Goal: Information Seeking & Learning: Learn about a topic

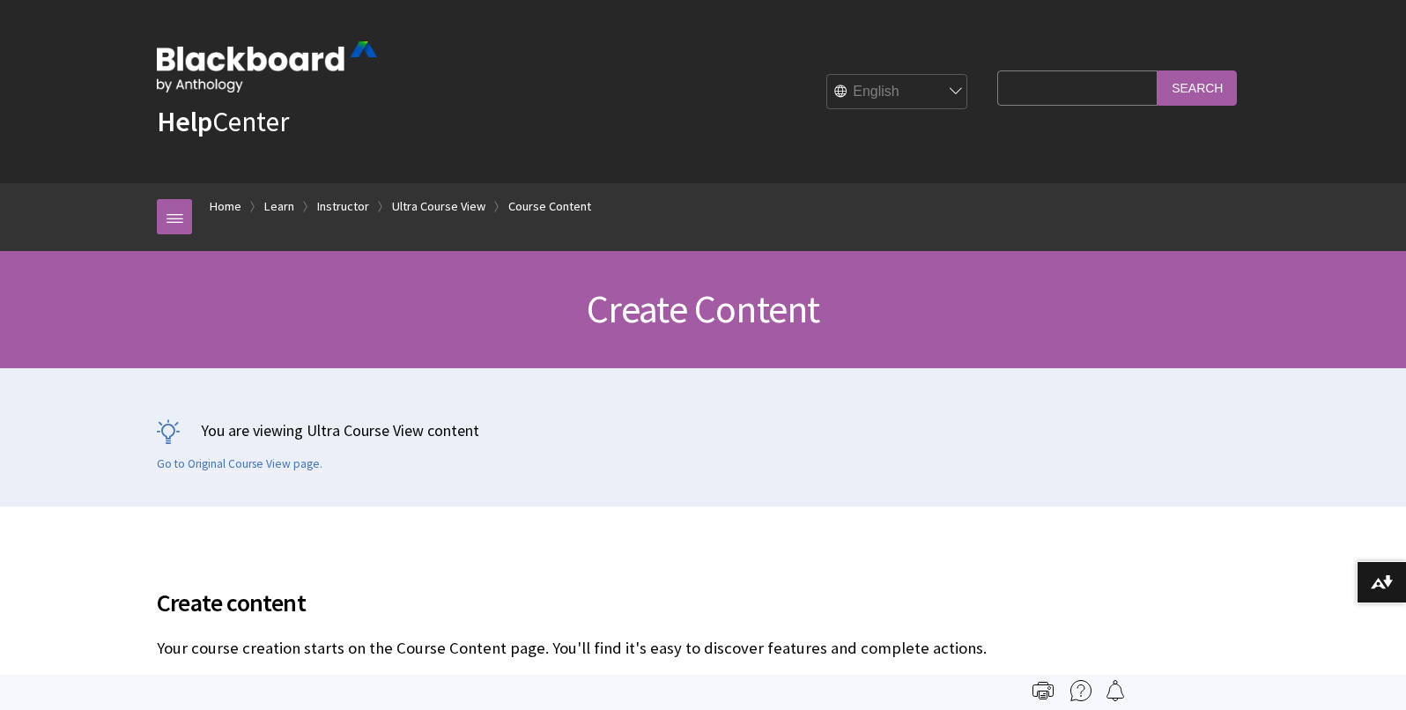
click at [1068, 91] on input "Search Query" at bounding box center [1077, 87] width 160 height 34
type input "group discussion ultra"
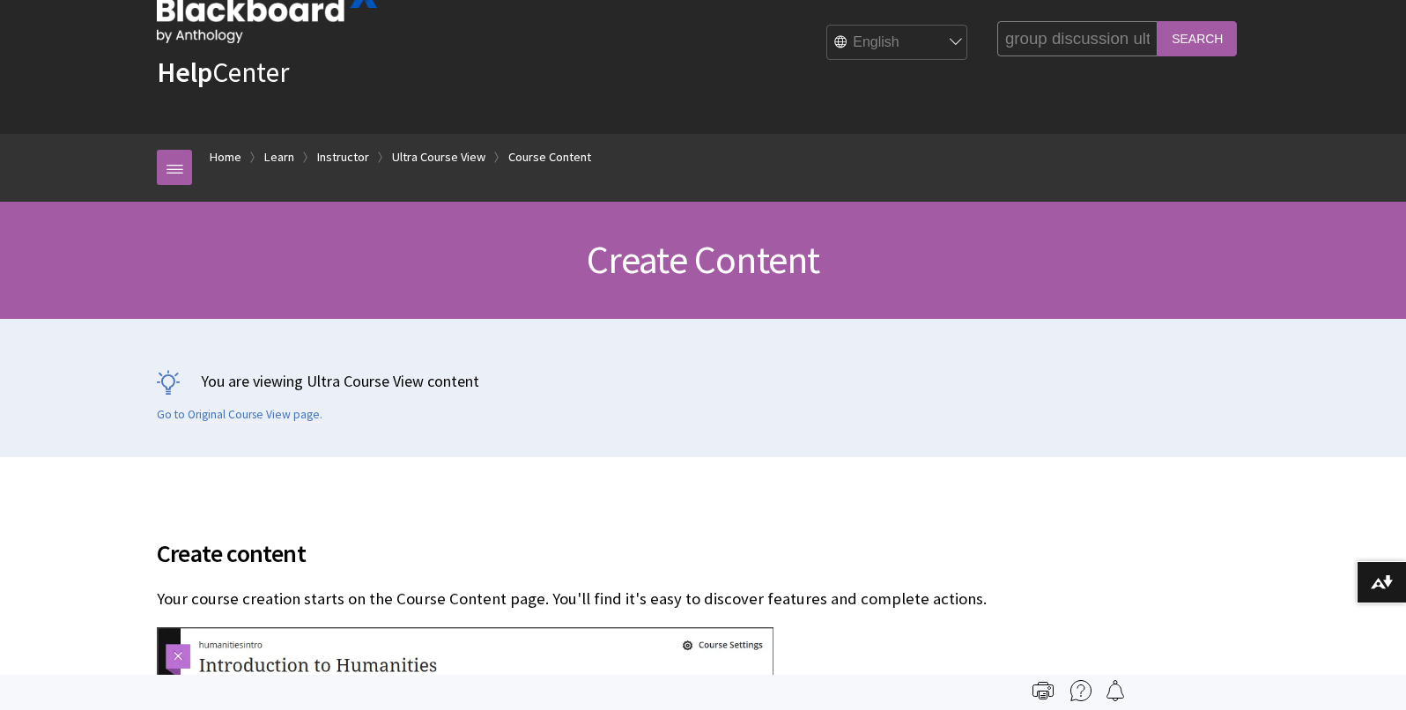
scroll to position [37, 0]
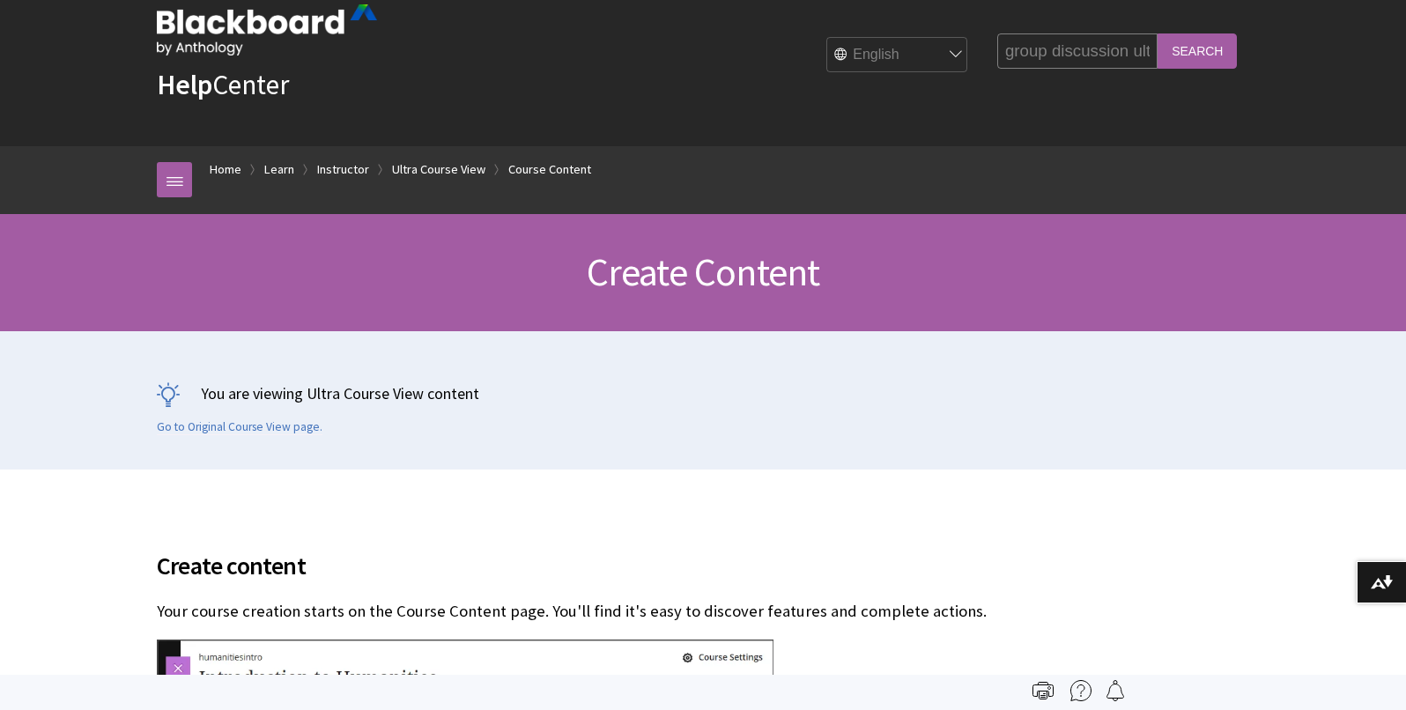
click at [1181, 49] on input "Search" at bounding box center [1197, 50] width 79 height 34
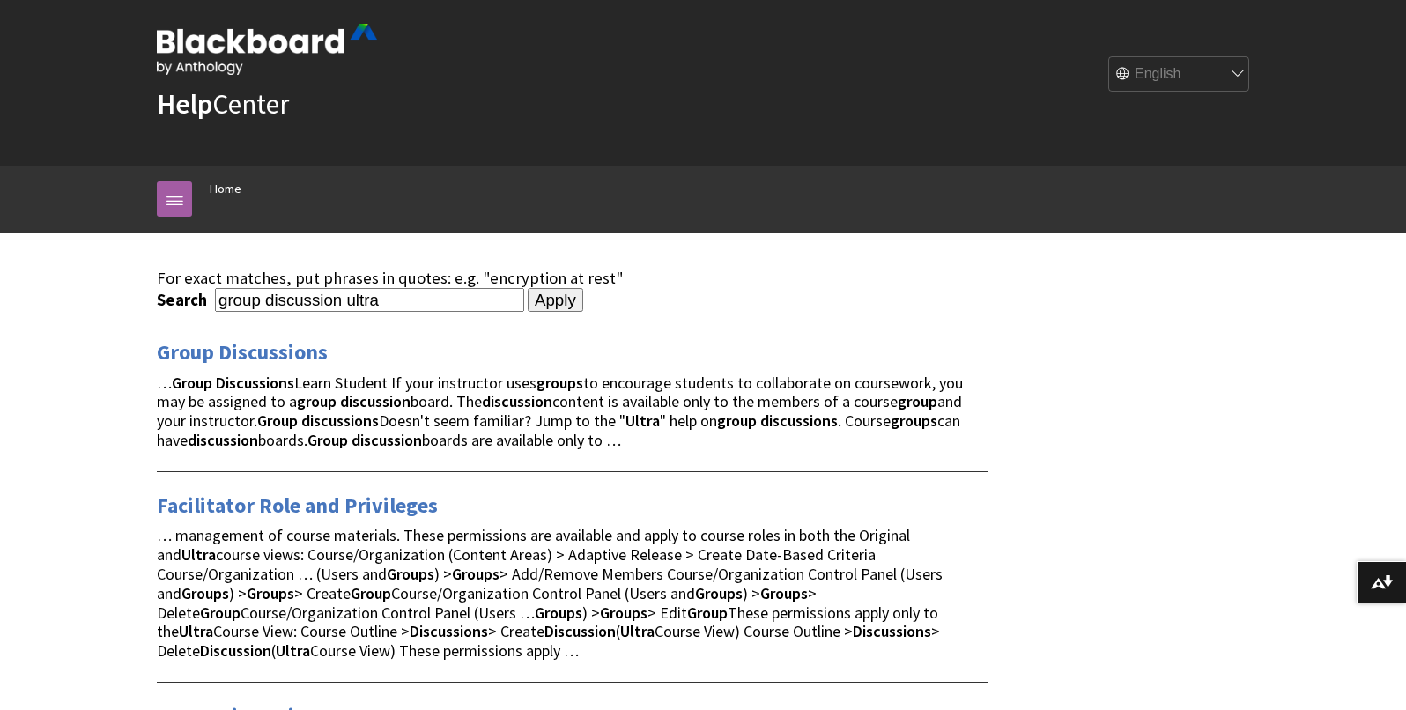
scroll to position [19, 0]
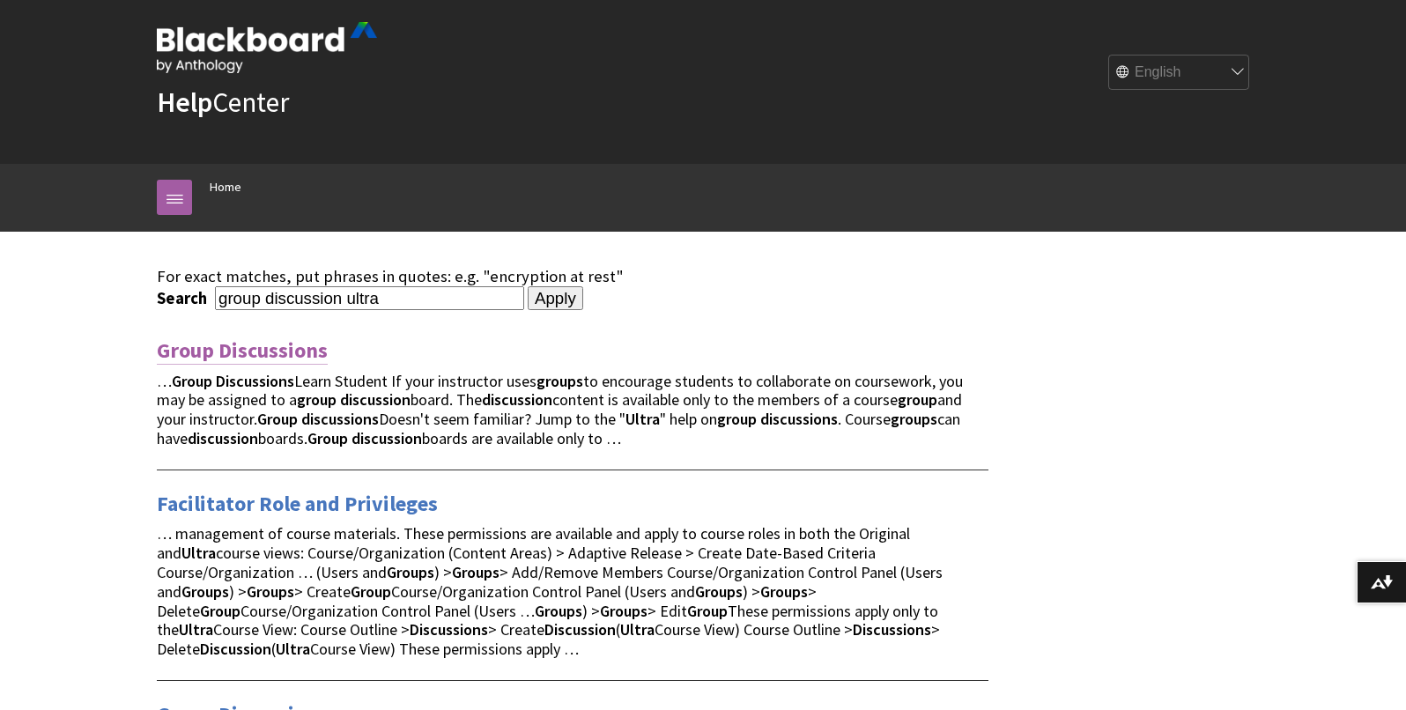
click at [279, 353] on link "Group Discussions" at bounding box center [242, 351] width 171 height 28
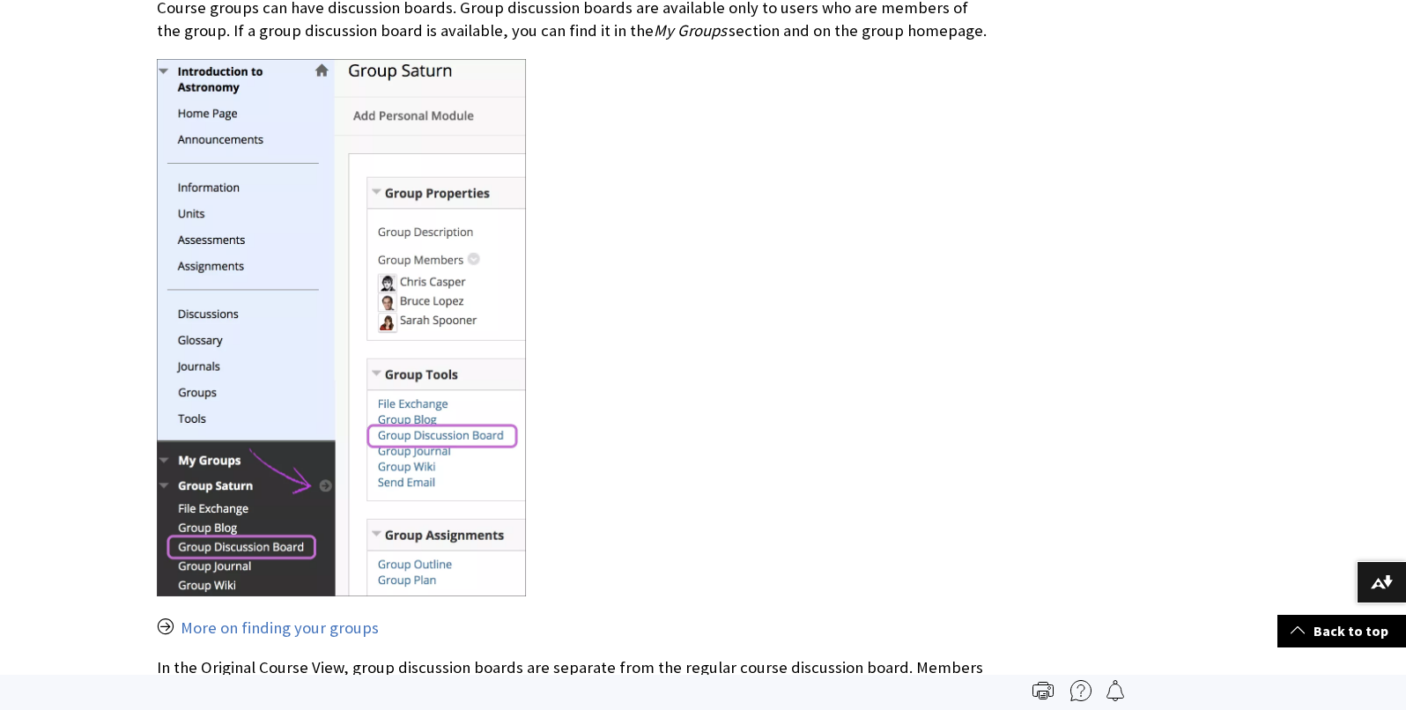
scroll to position [678, 0]
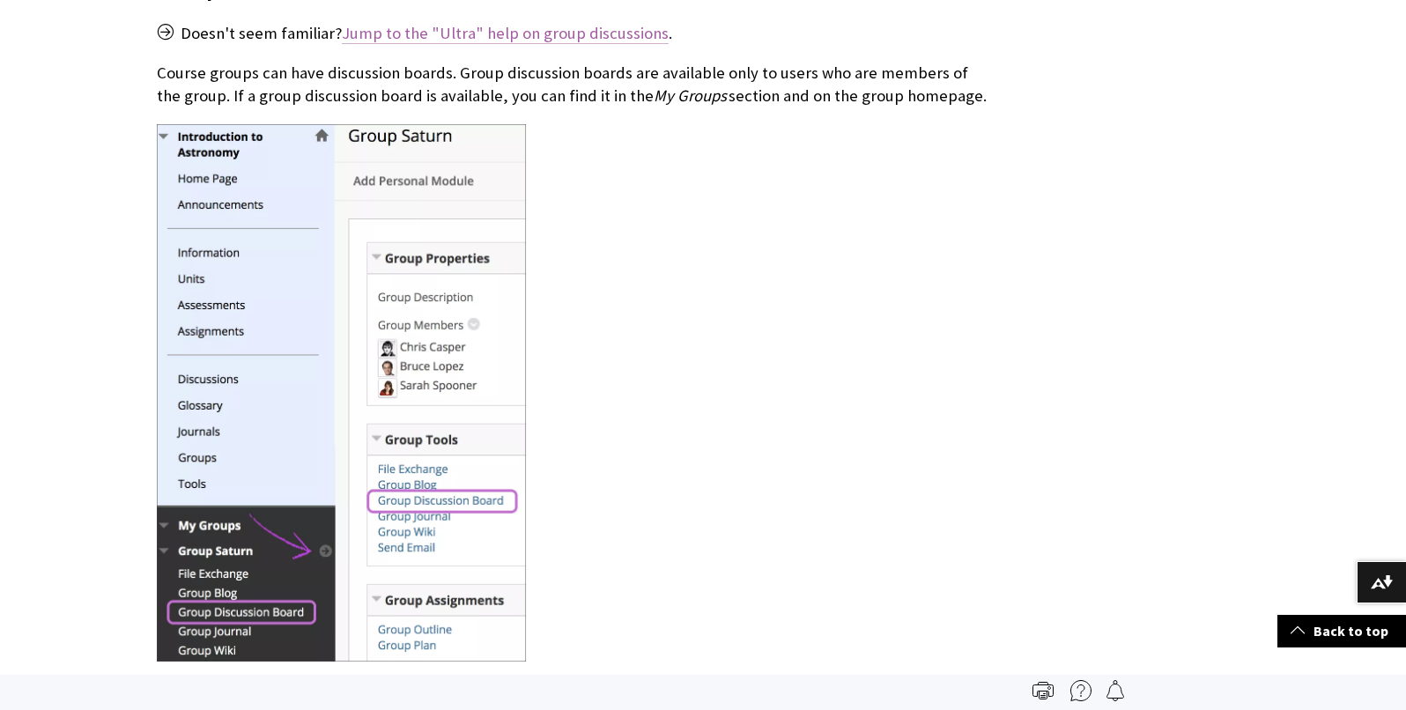
click at [496, 32] on link "Jump to the "Ultra" help on group discussions" at bounding box center [505, 33] width 327 height 21
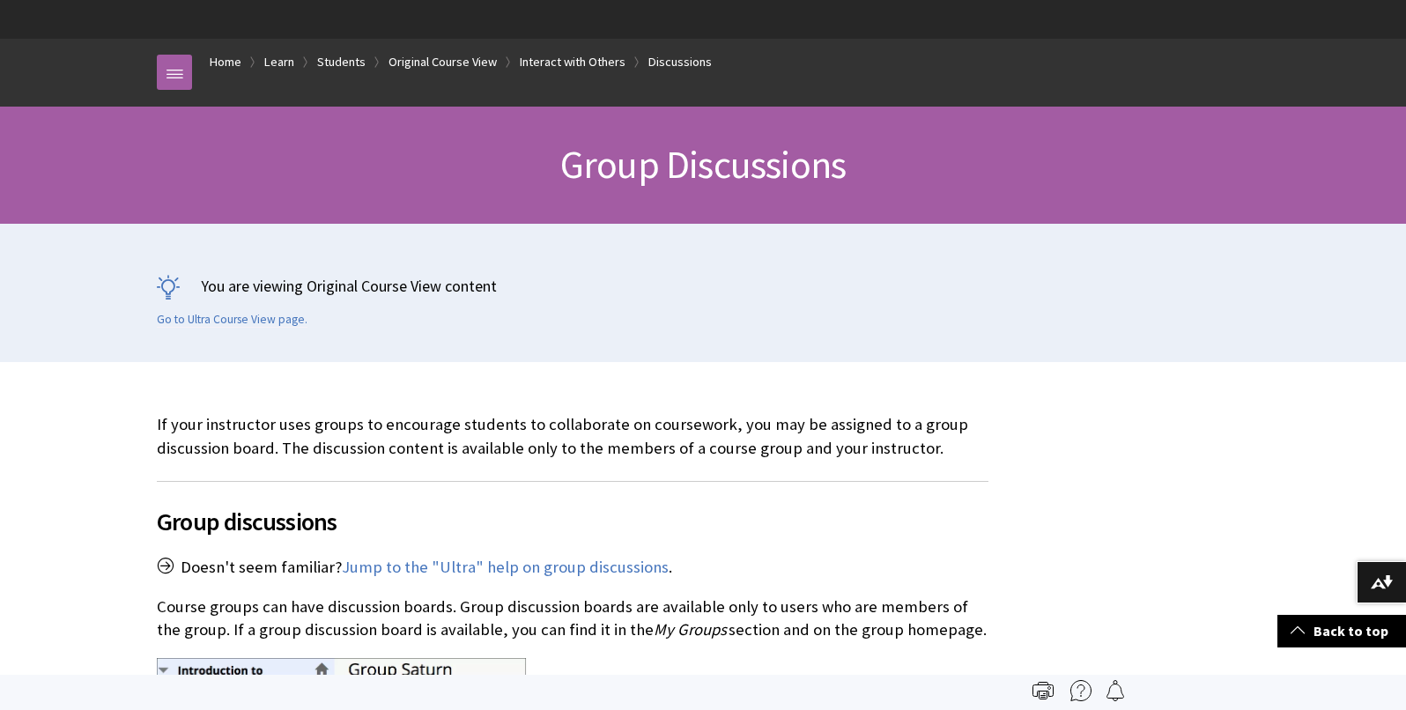
scroll to position [18, 0]
